Goal: Information Seeking & Learning: Stay updated

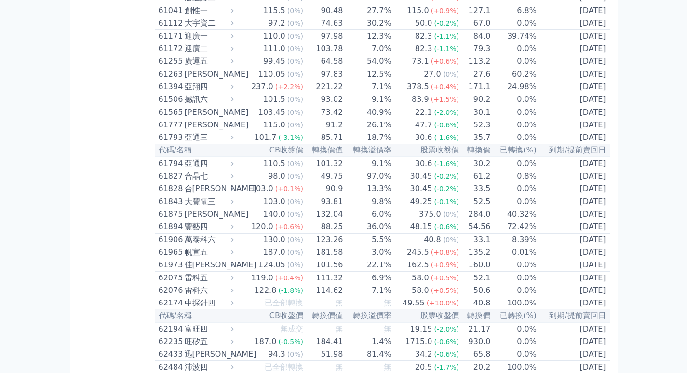
scroll to position [3217, 0]
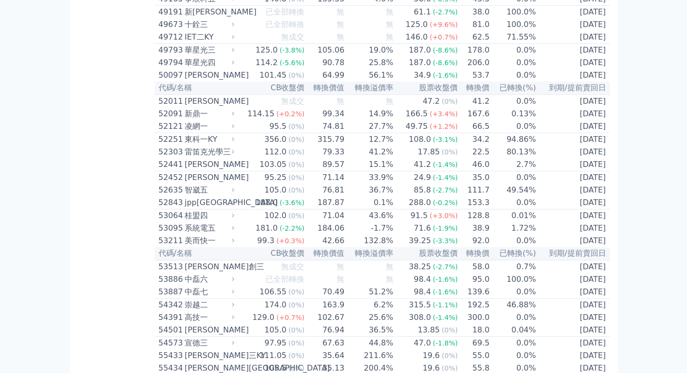
scroll to position [2880, 0]
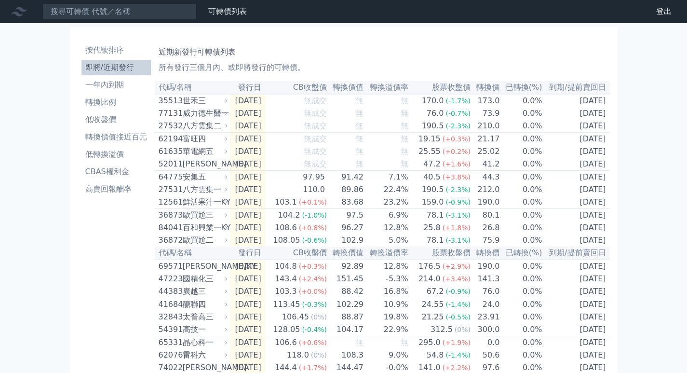
scroll to position [46, 0]
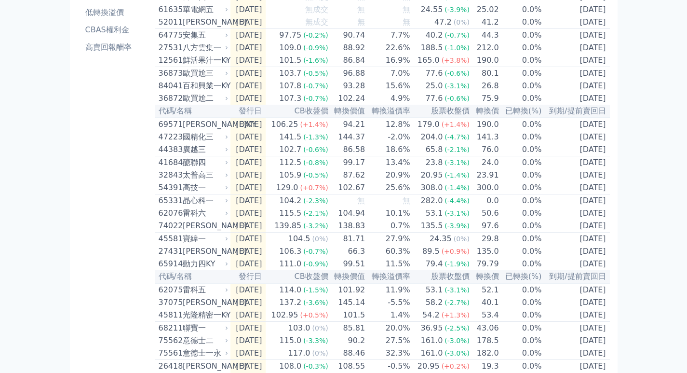
scroll to position [286, 0]
